Goal: Task Accomplishment & Management: Complete application form

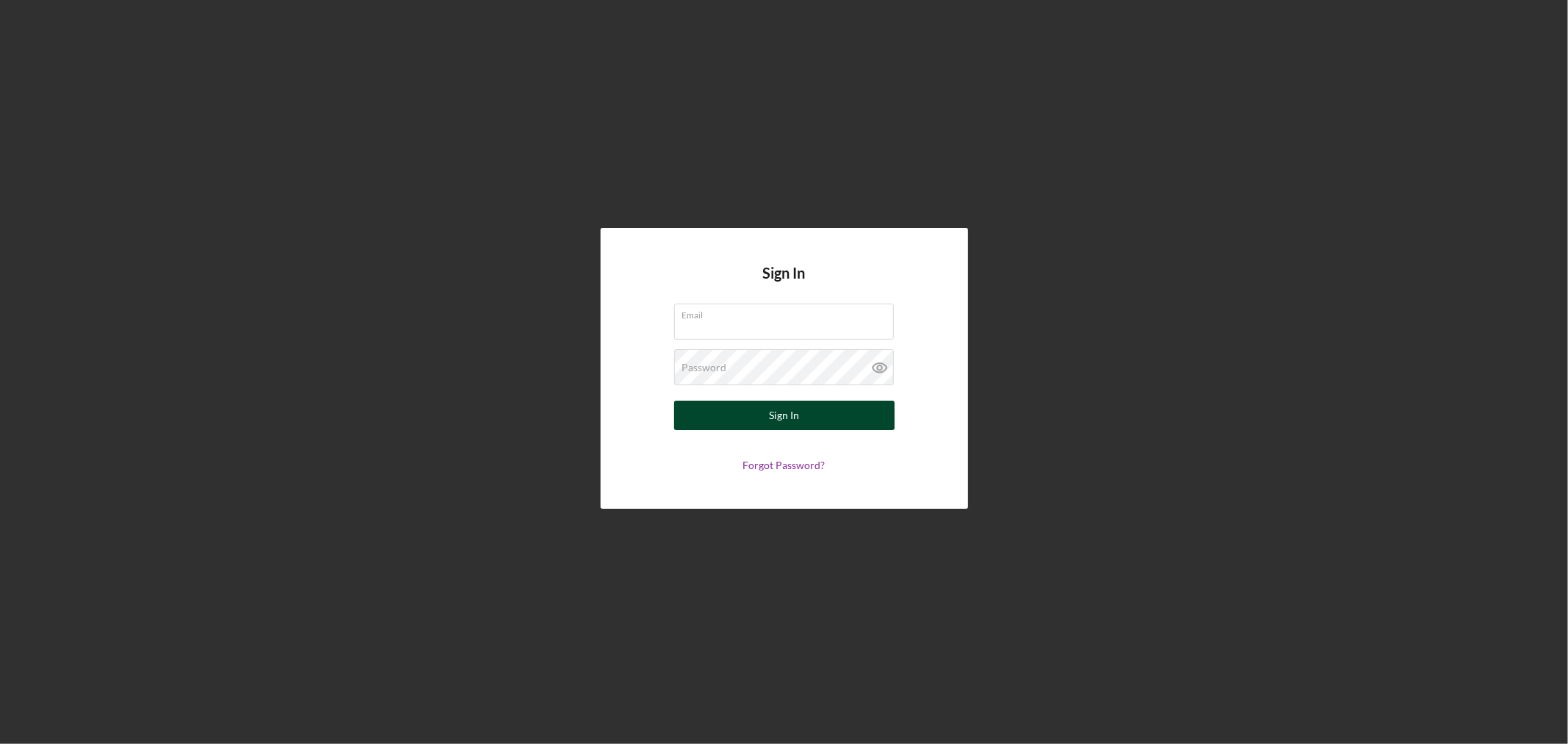
type input "[PERSON_NAME][EMAIL_ADDRESS][DOMAIN_NAME]"
click at [851, 417] on button "Sign In" at bounding box center [784, 415] width 221 height 30
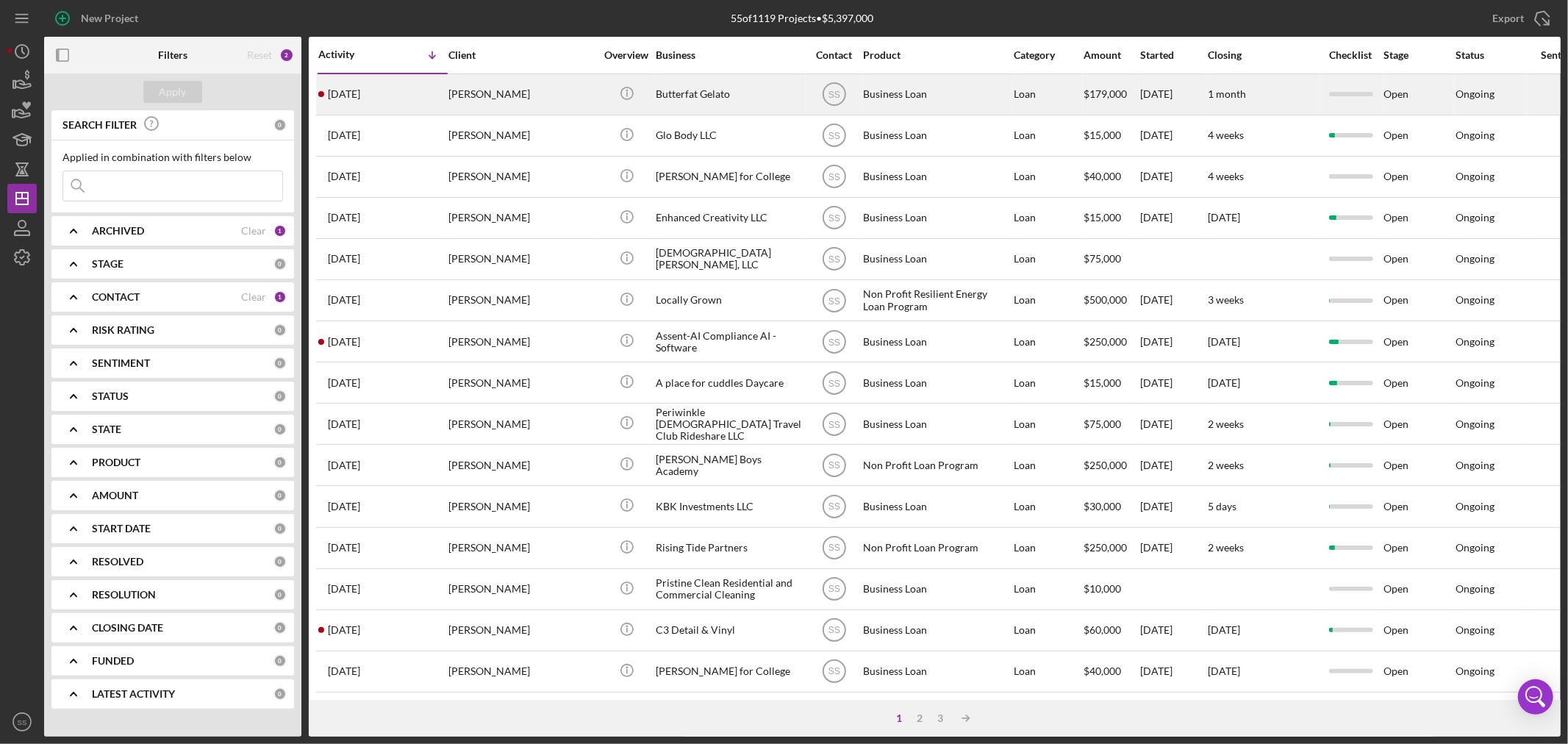
click at [724, 105] on div "Butterfat Gelato" at bounding box center [729, 94] width 147 height 39
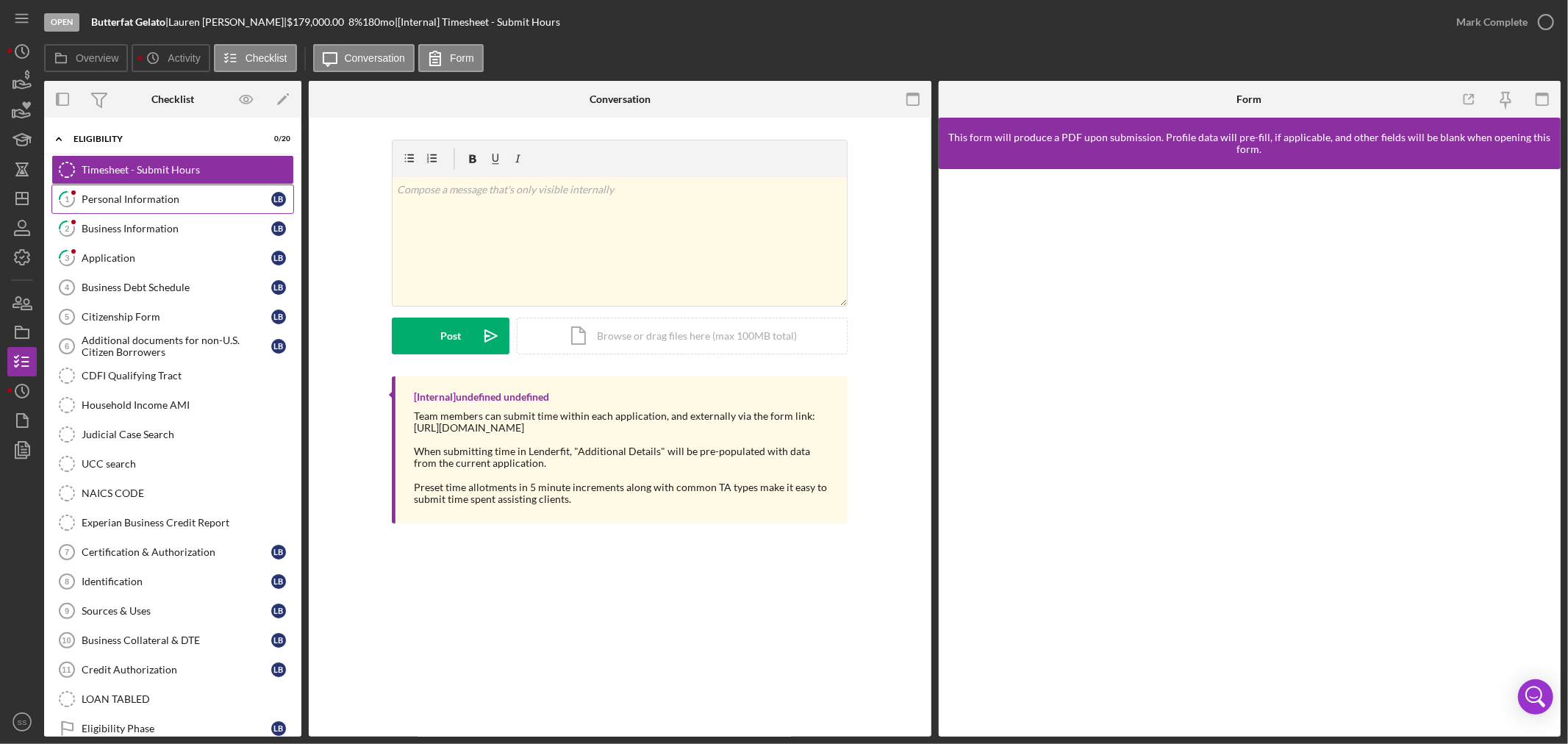
click at [147, 193] on link "1 Personal Information L B" at bounding box center [173, 199] width 243 height 30
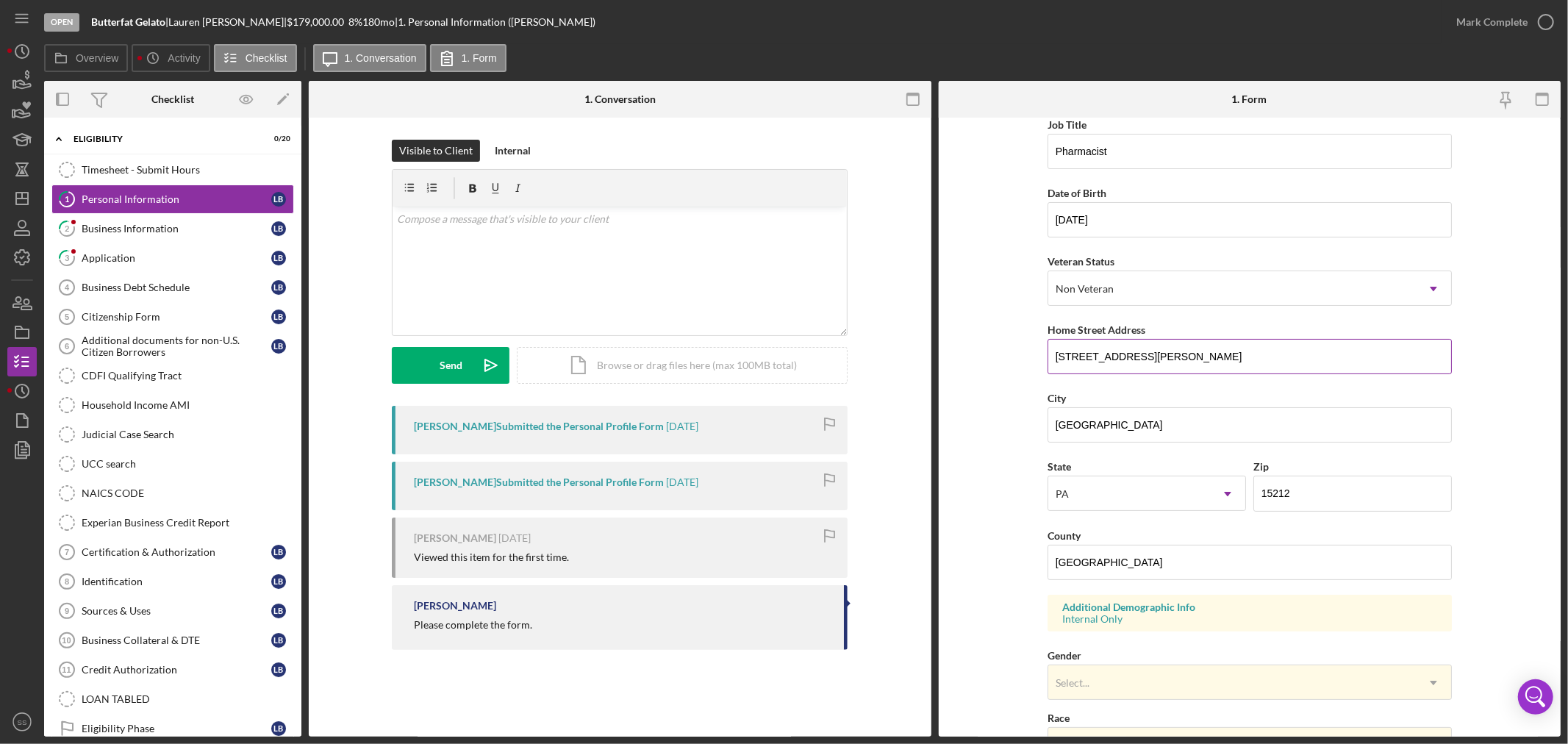
scroll to position [364, 0]
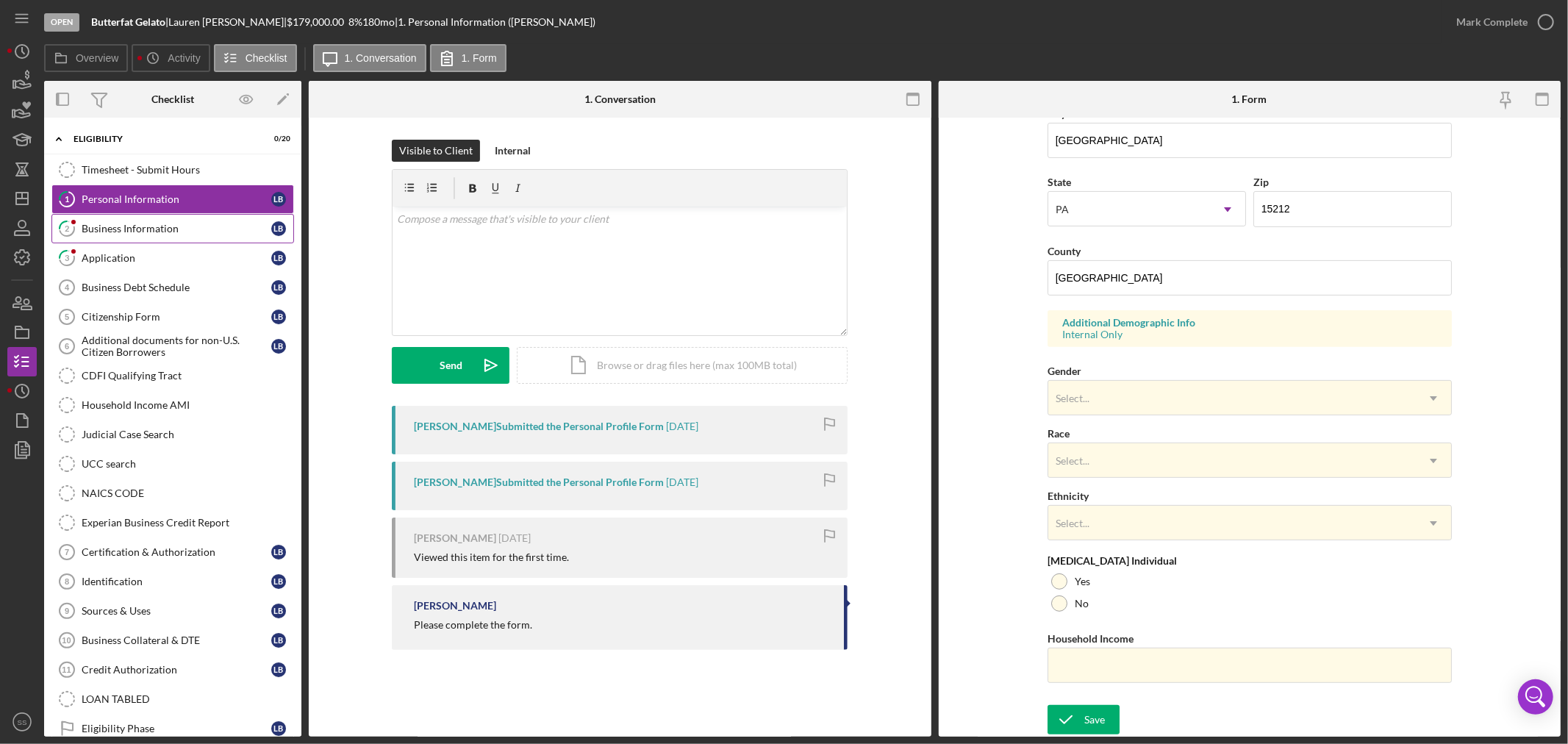
click at [132, 225] on div "Business Information" at bounding box center [177, 229] width 190 height 12
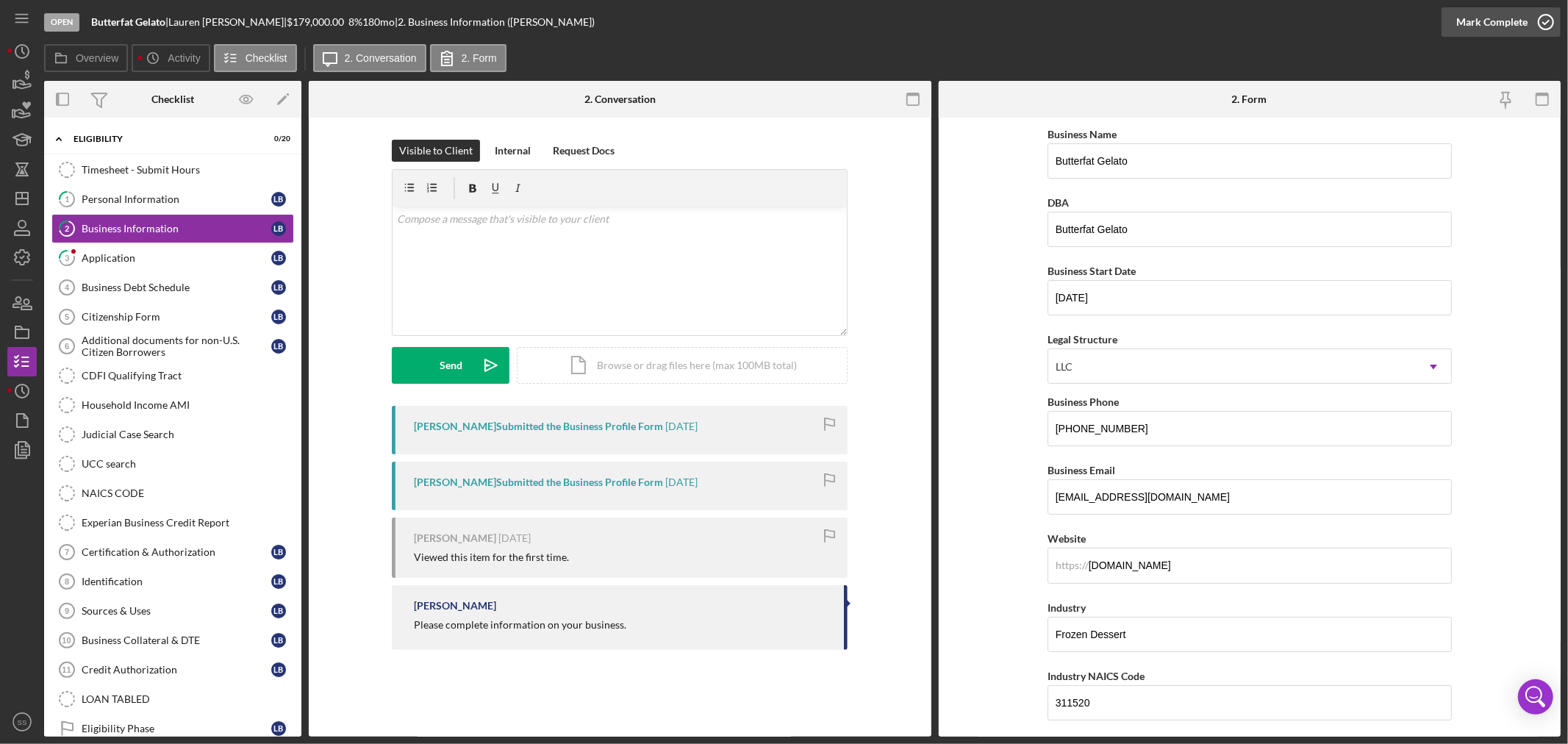
click at [1549, 16] on icon "button" at bounding box center [1545, 22] width 36 height 36
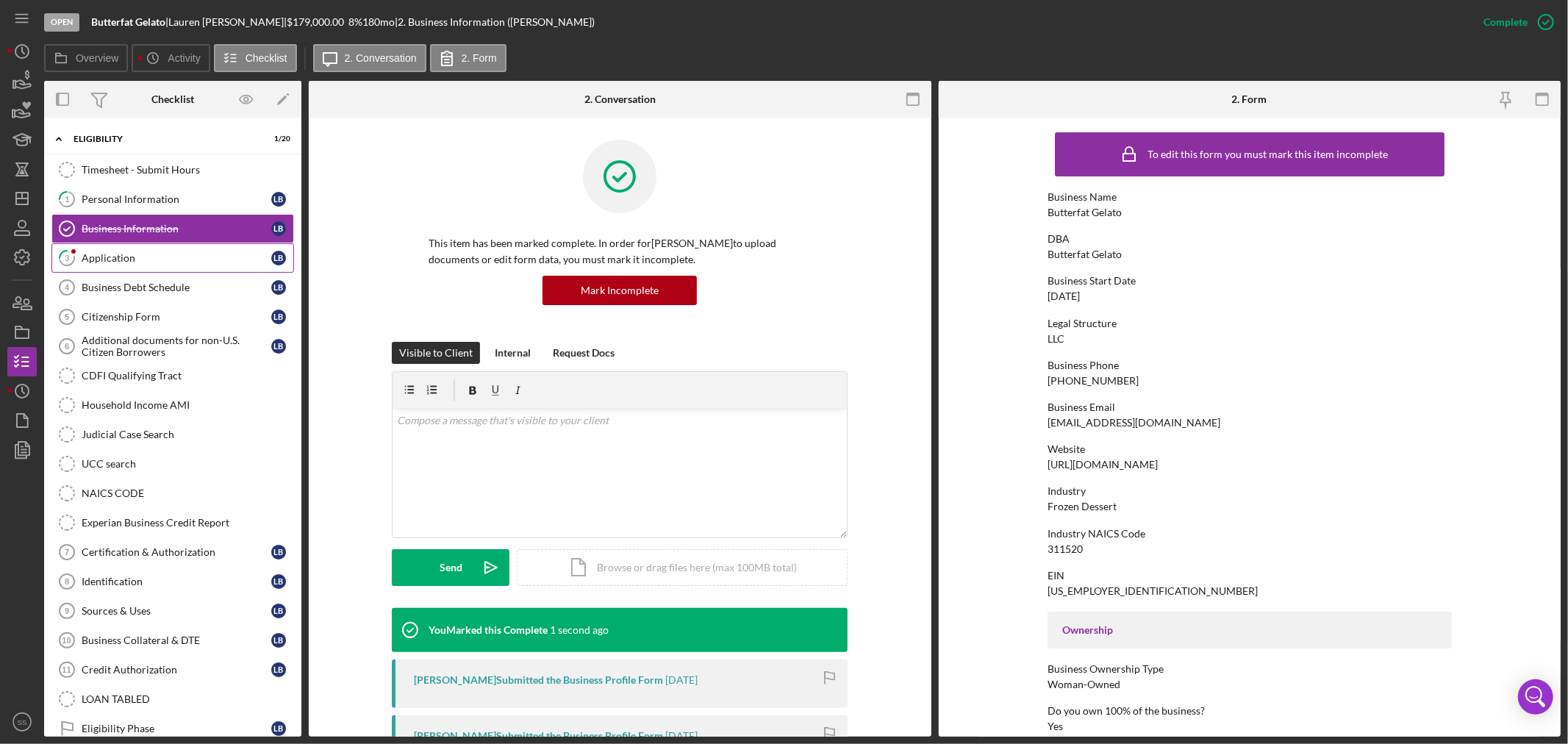
click at [115, 260] on div "Application" at bounding box center [177, 259] width 190 height 12
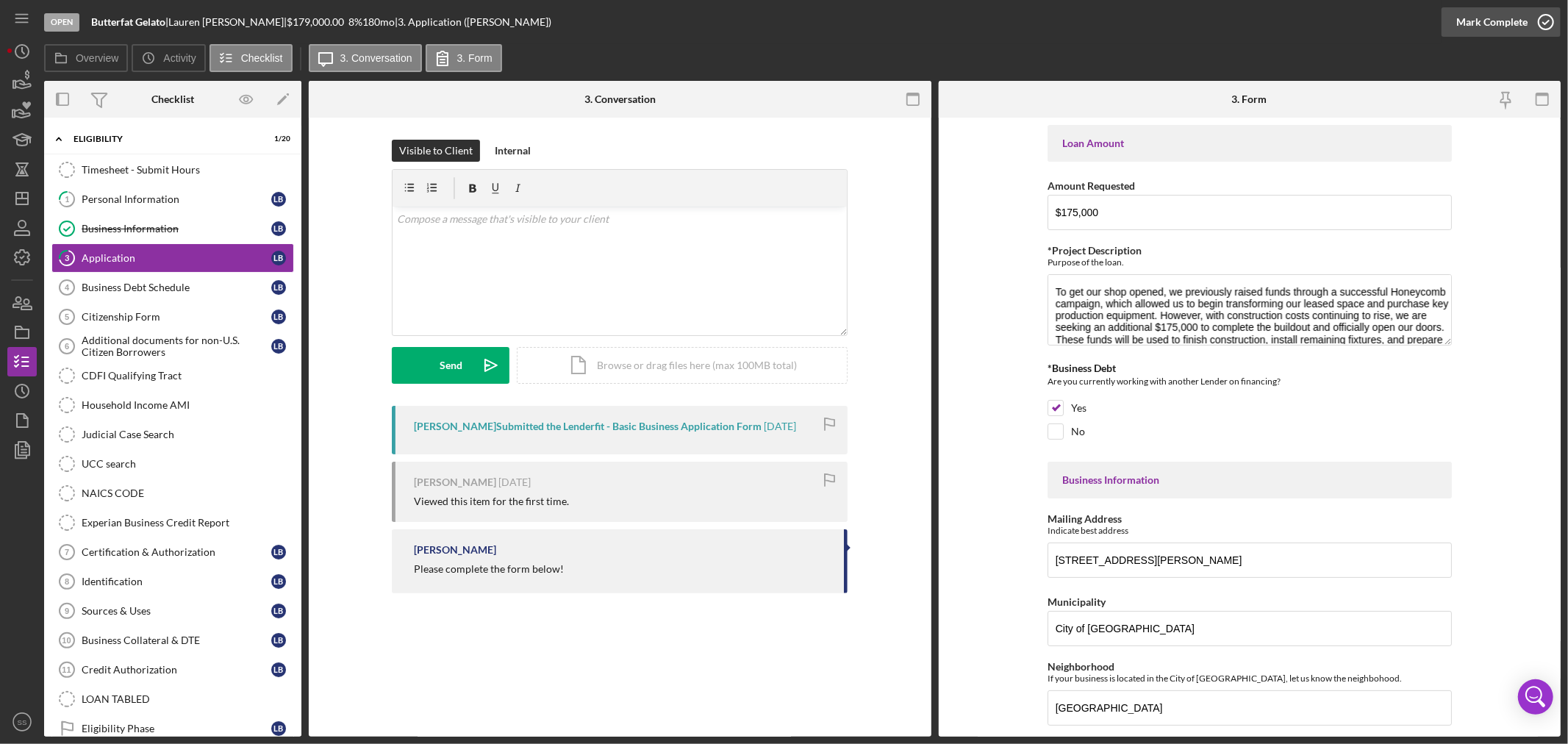
click at [1542, 19] on icon "button" at bounding box center [1545, 22] width 36 height 36
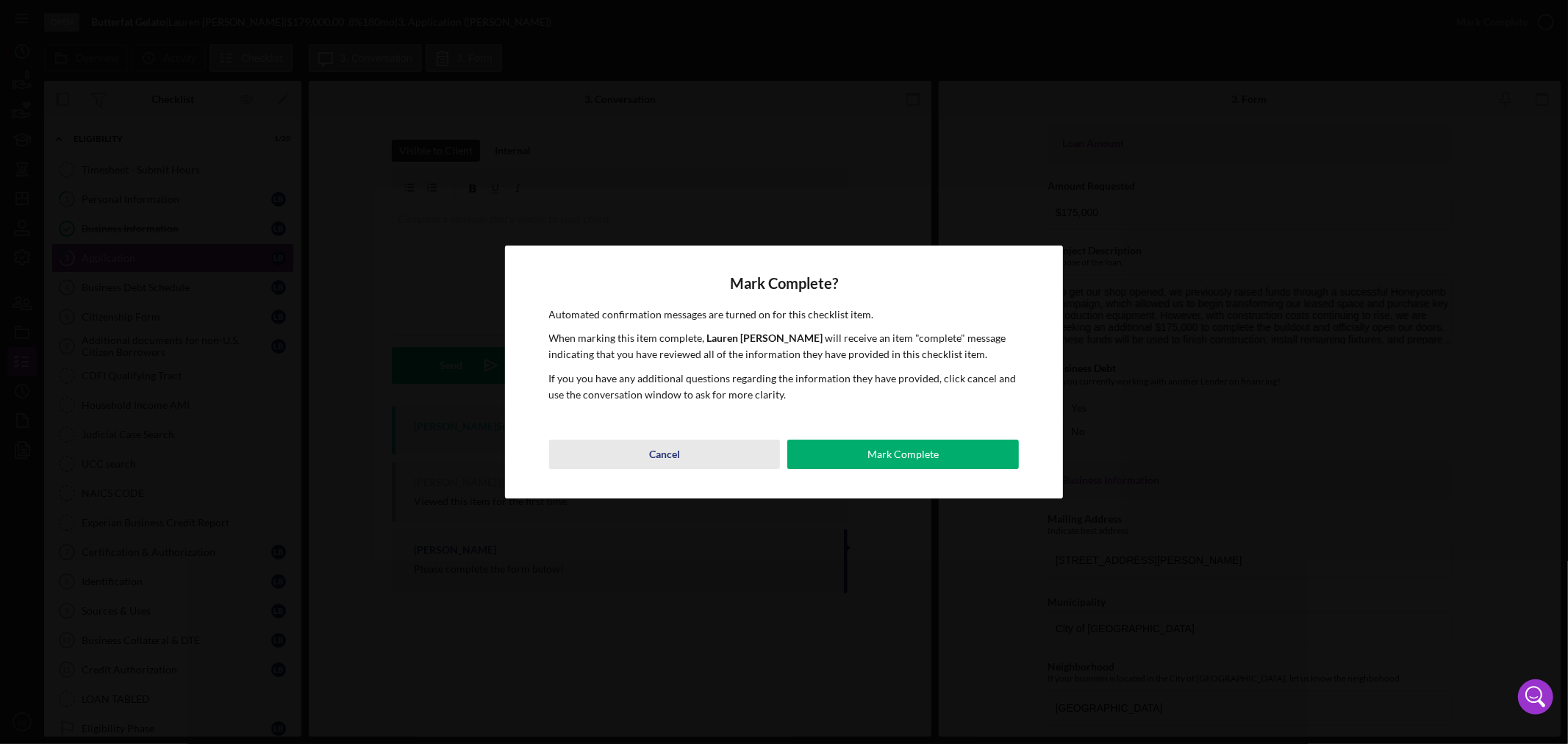
click at [653, 462] on div "Cancel" at bounding box center [664, 454] width 31 height 30
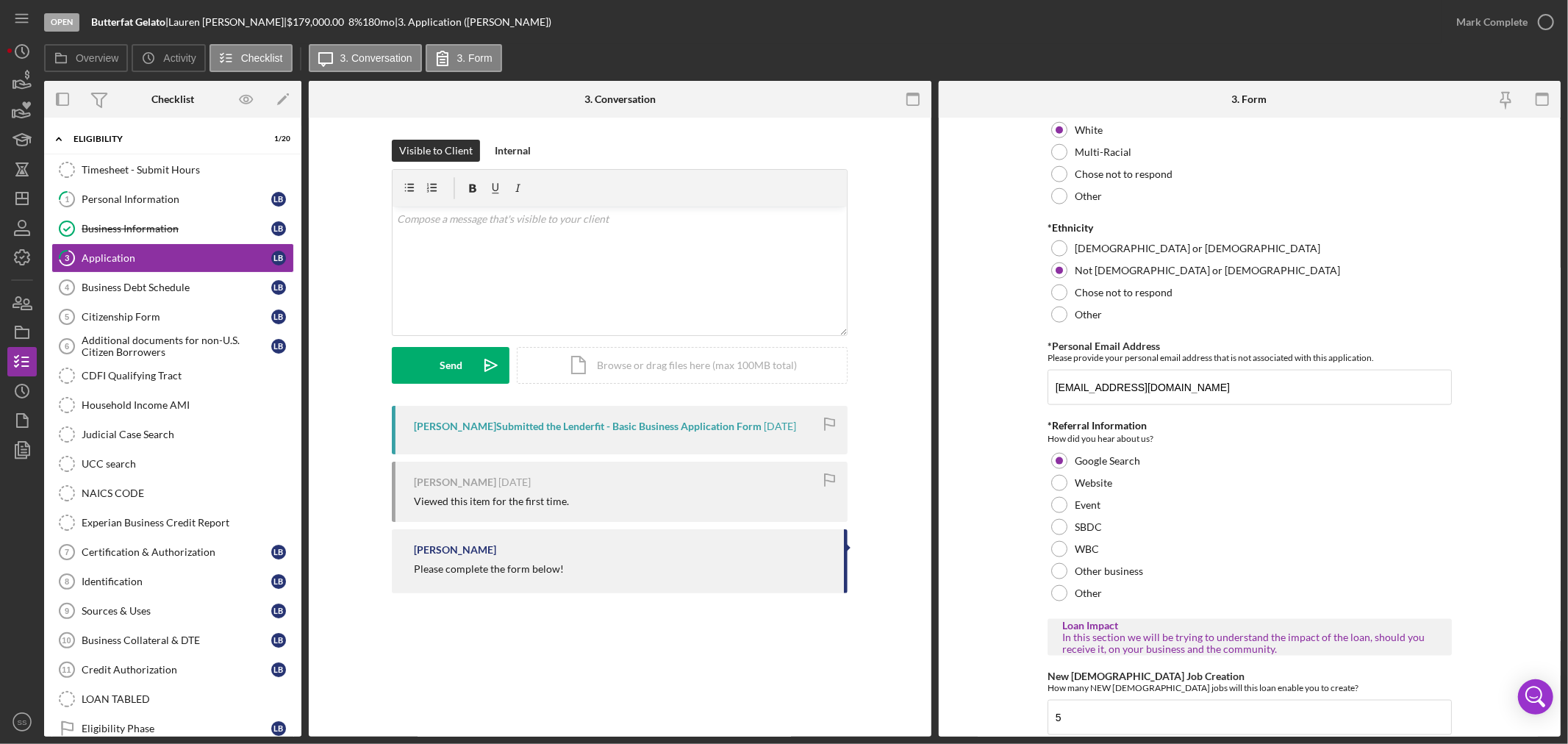
scroll to position [1471, 0]
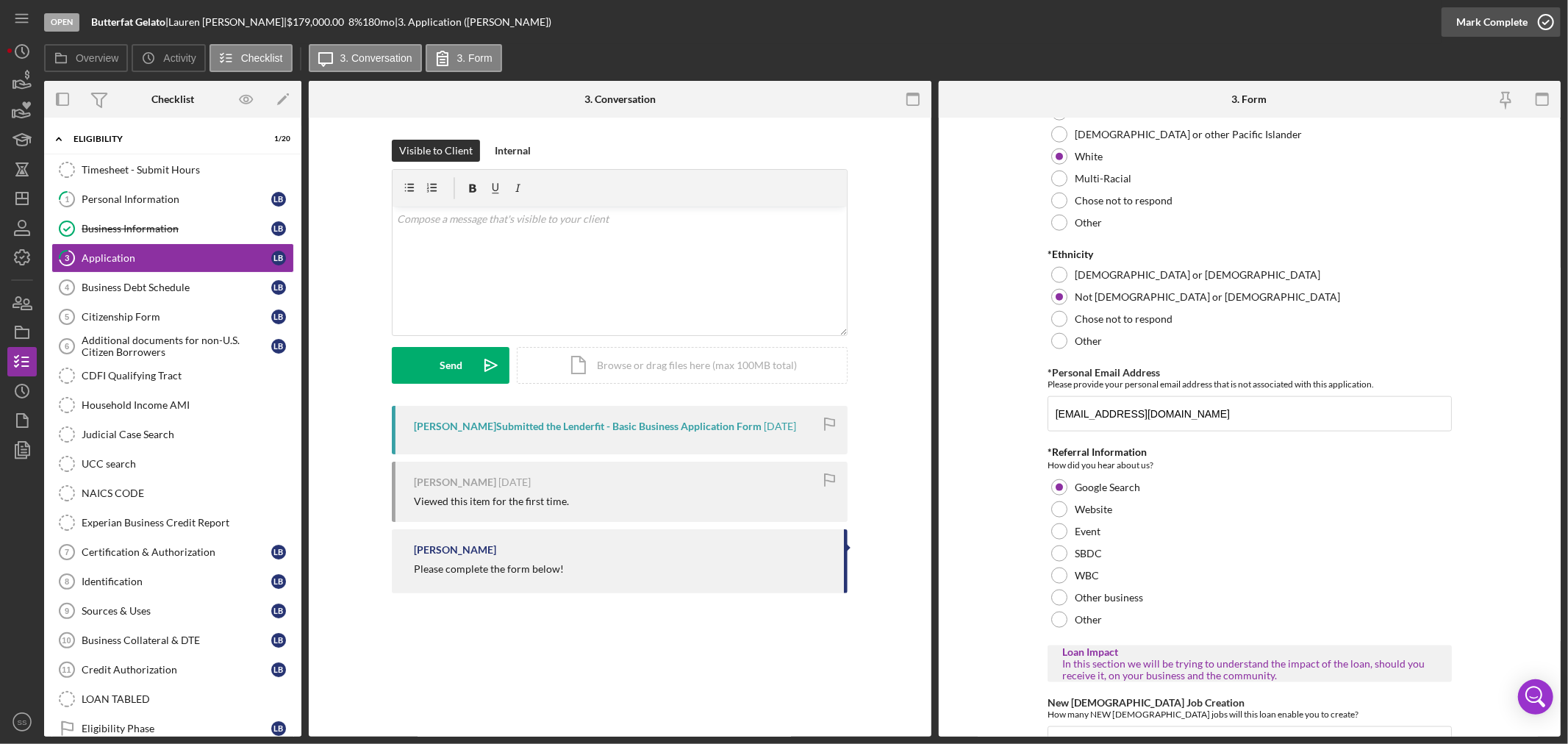
click at [1545, 23] on icon "button" at bounding box center [1545, 22] width 36 height 36
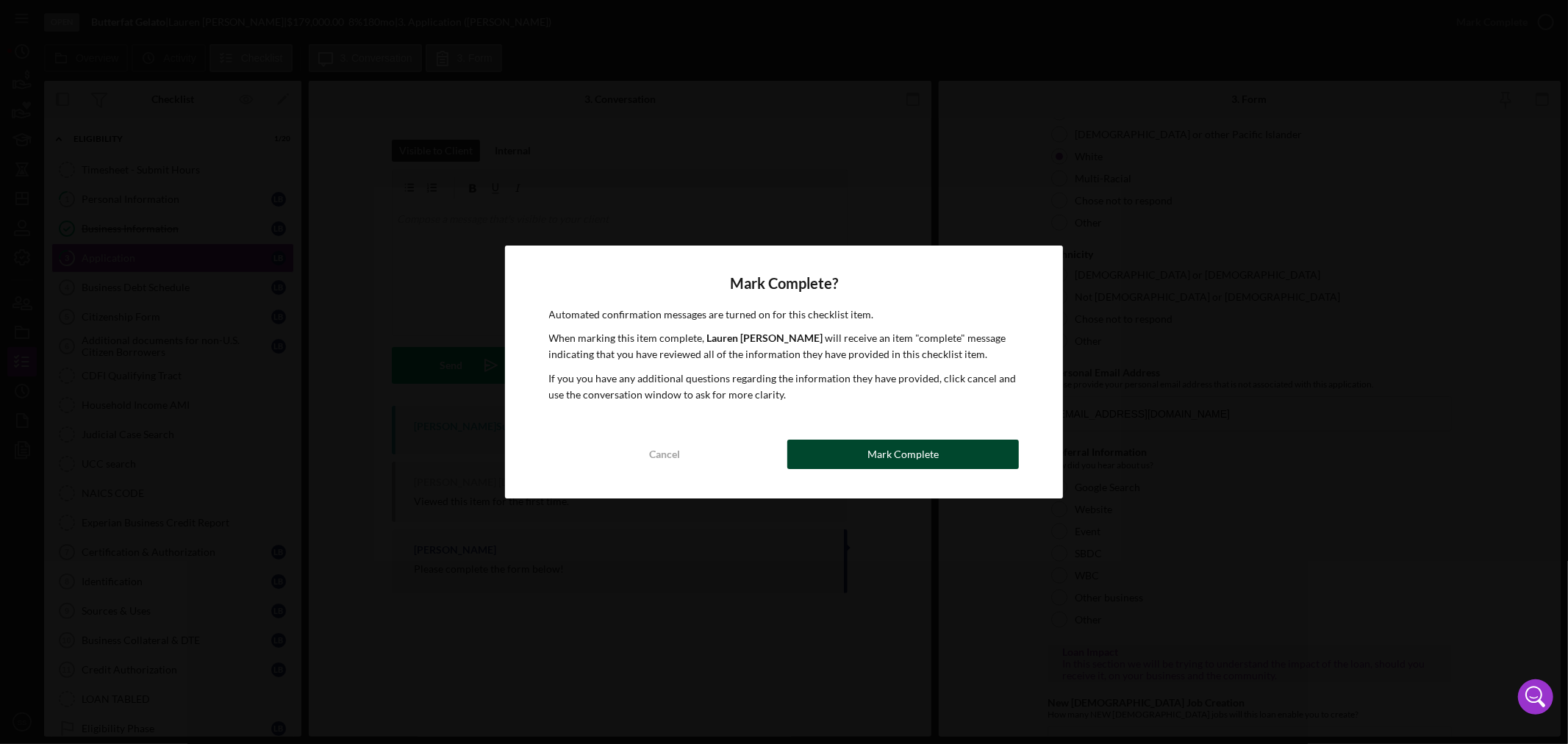
click at [887, 448] on div "Mark Complete" at bounding box center [903, 454] width 71 height 30
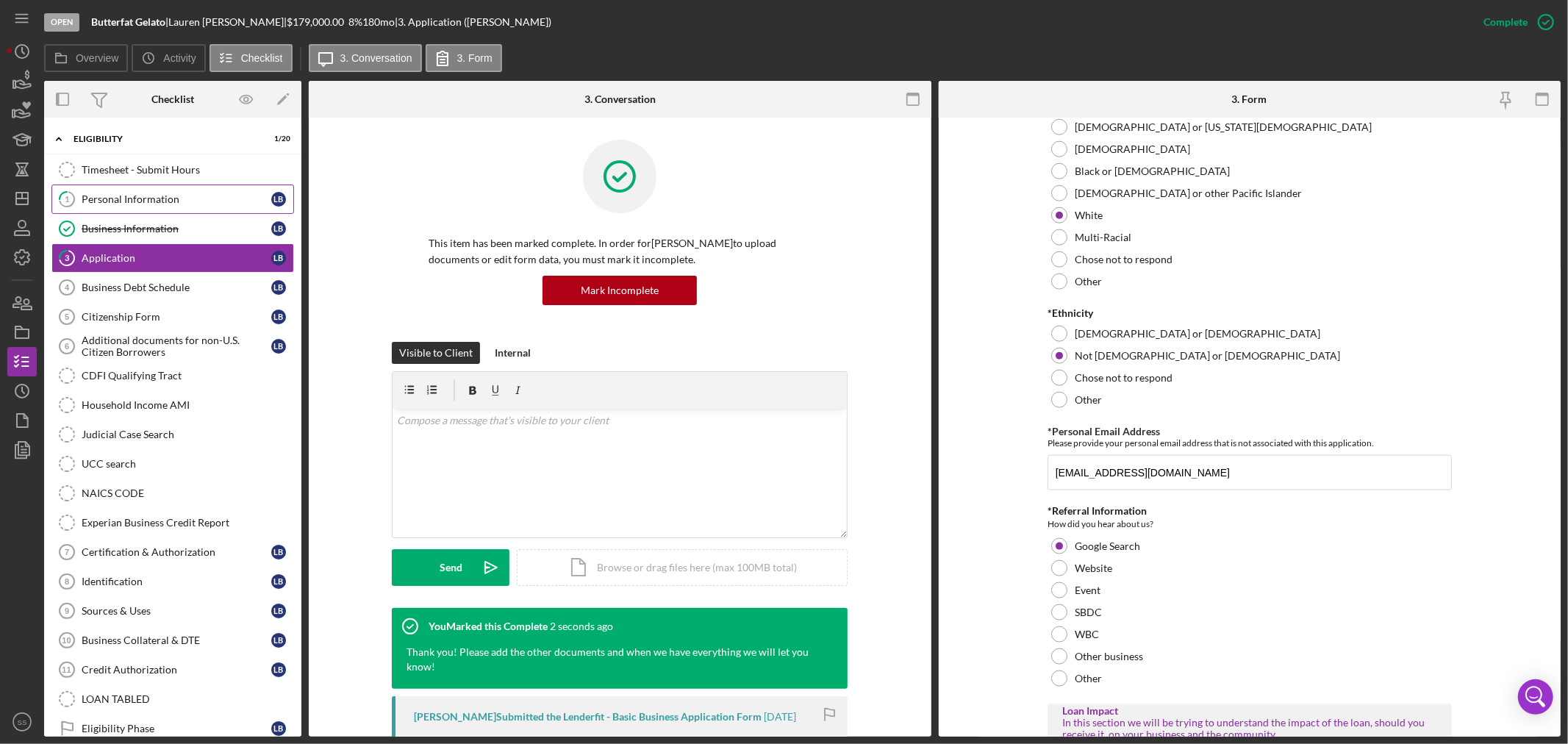
scroll to position [1529, 0]
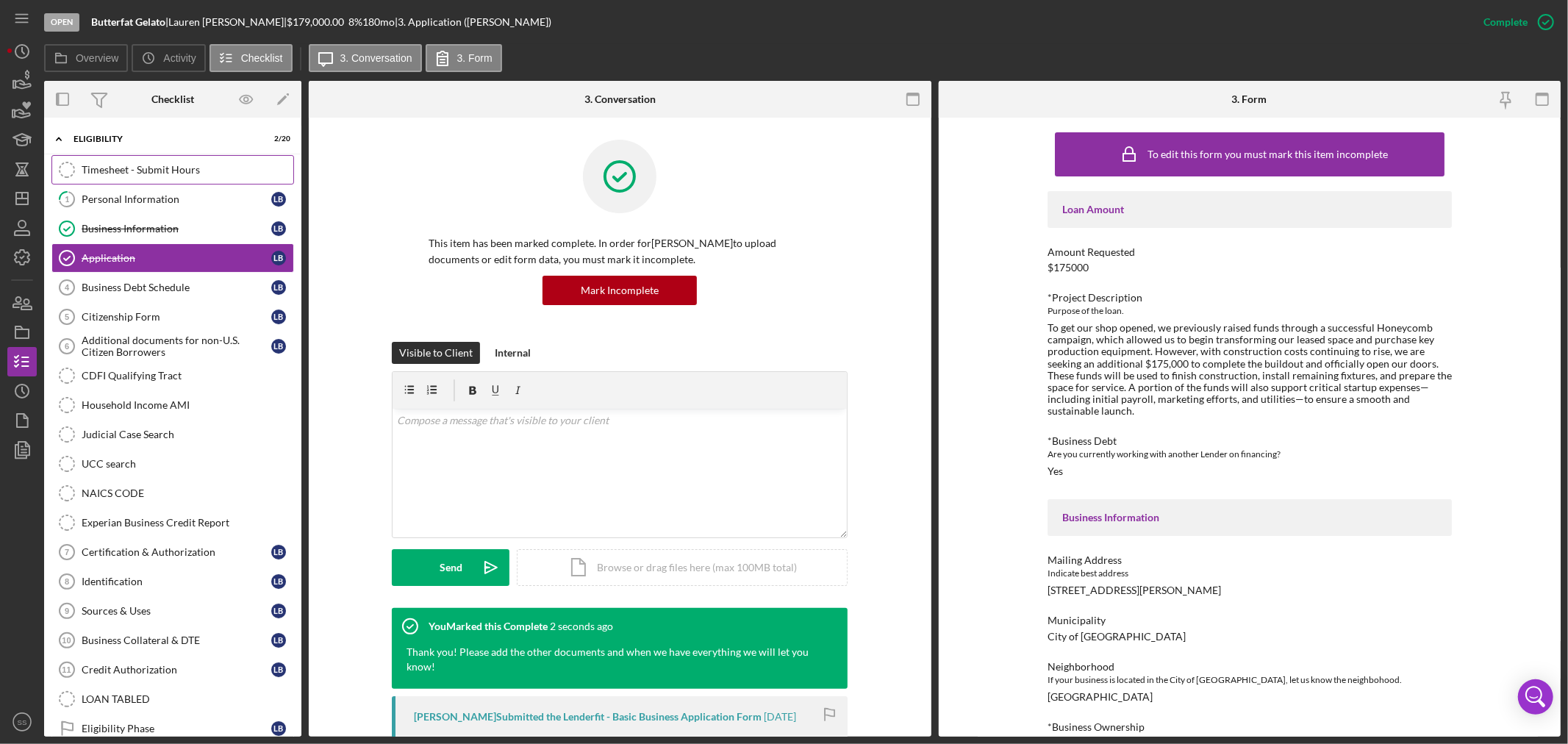
click at [159, 168] on div "Timesheet - Submit Hours" at bounding box center [187, 170] width 212 height 12
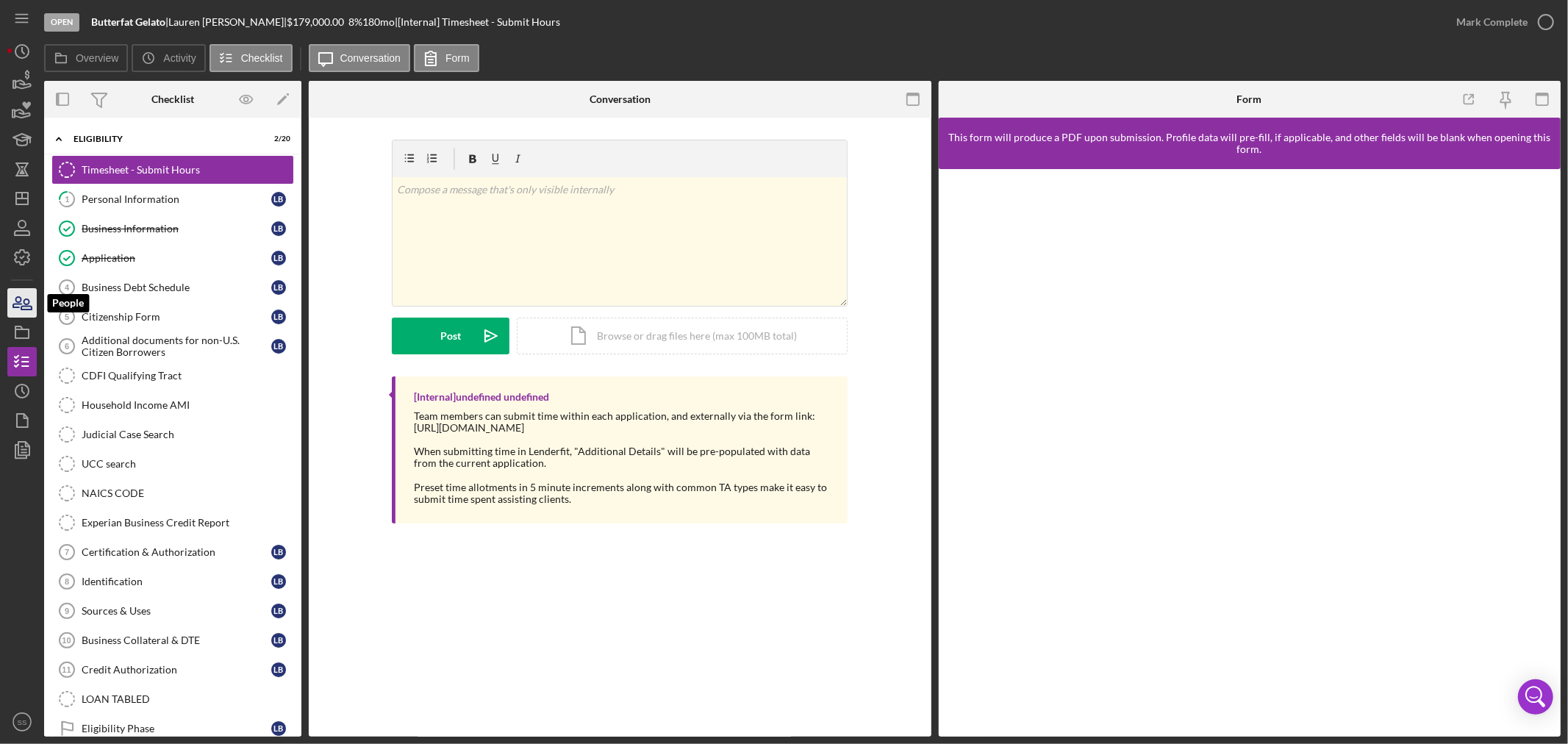
click at [17, 293] on icon "button" at bounding box center [22, 303] width 36 height 36
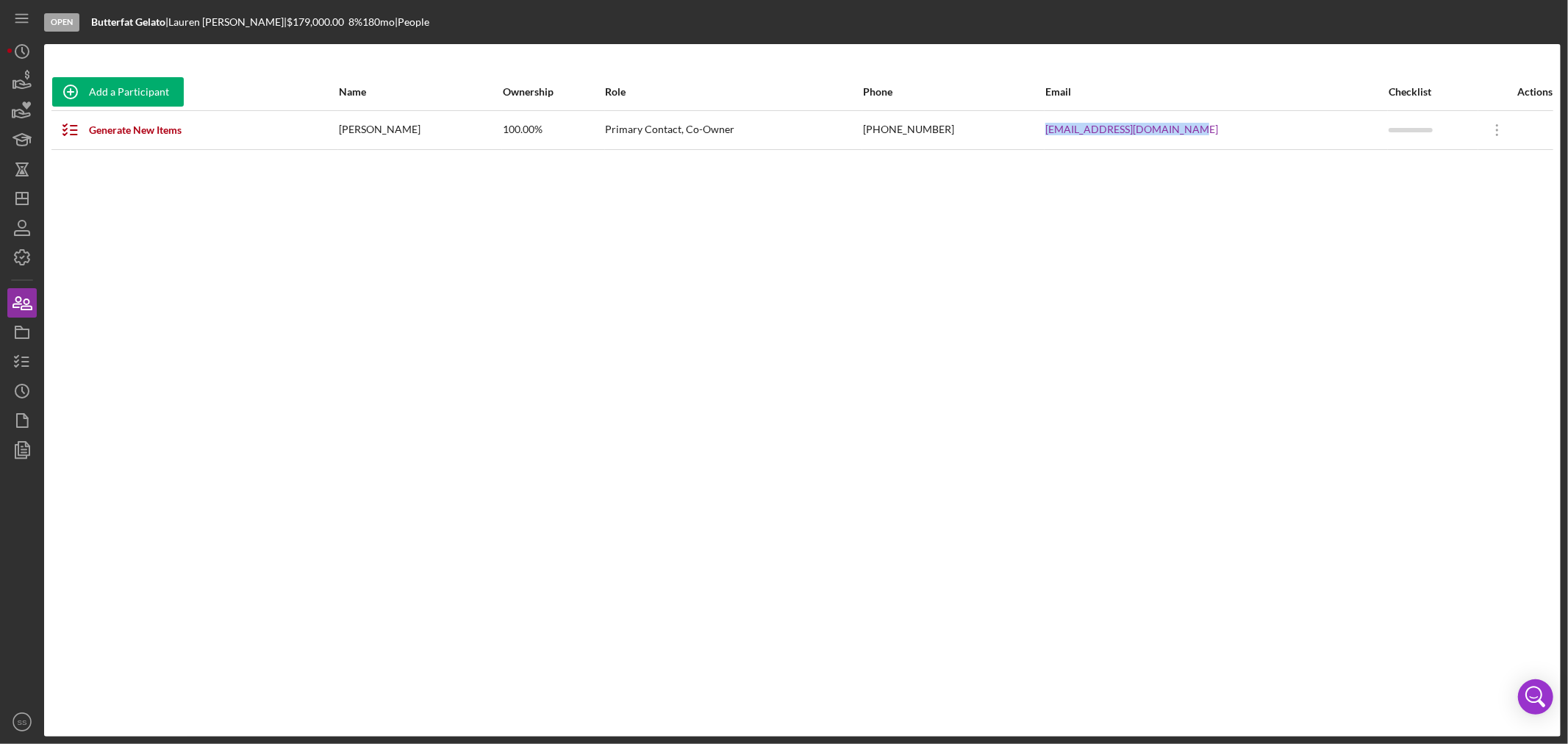
drag, startPoint x: 1193, startPoint y: 130, endPoint x: 1076, endPoint y: 130, distance: 117.0
click at [1076, 130] on tr "Generate New Items [PERSON_NAME] 100.00% Primary Contact, Co-Owner [PHONE_NUMBE…" at bounding box center [802, 129] width 1501 height 39
copy tr "[EMAIL_ADDRESS][DOMAIN_NAME]"
